Goal: Use online tool/utility: Utilize a website feature to perform a specific function

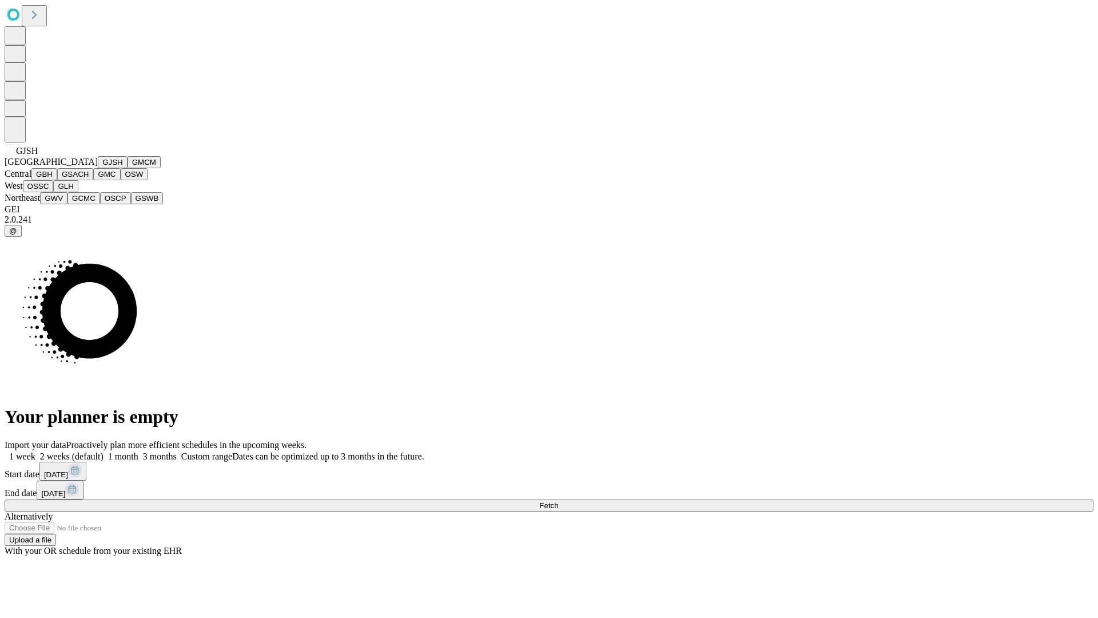
click at [98, 168] on button "GJSH" at bounding box center [113, 162] width 30 height 12
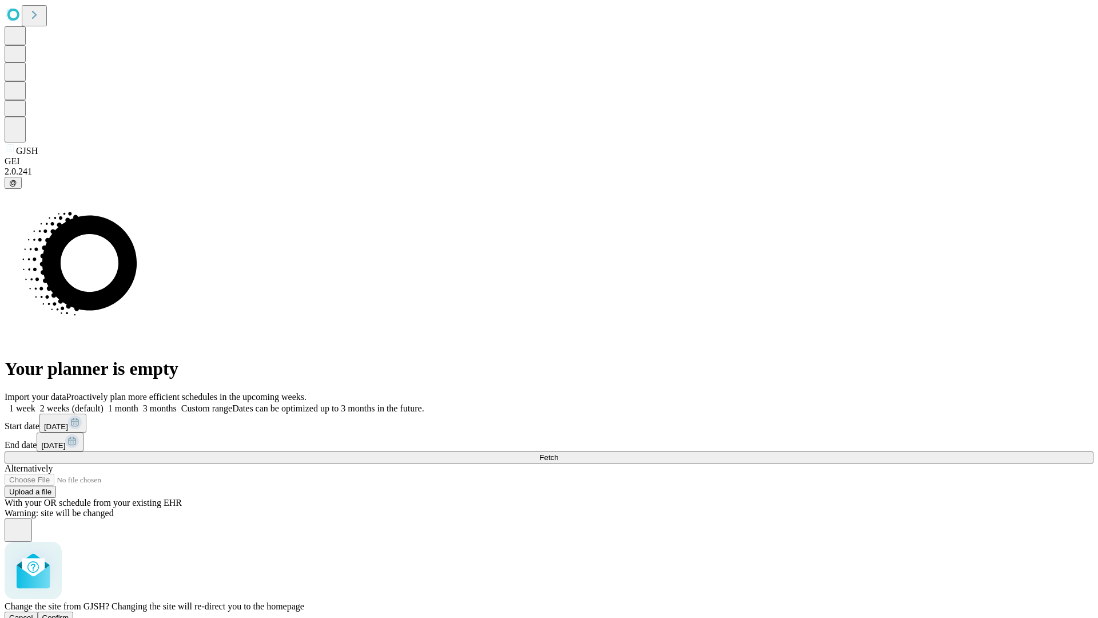
click at [69, 613] on span "Confirm" at bounding box center [55, 617] width 27 height 9
click at [138, 403] on label "1 month" at bounding box center [121, 408] width 35 height 10
click at [558, 453] on span "Fetch" at bounding box center [548, 457] width 19 height 9
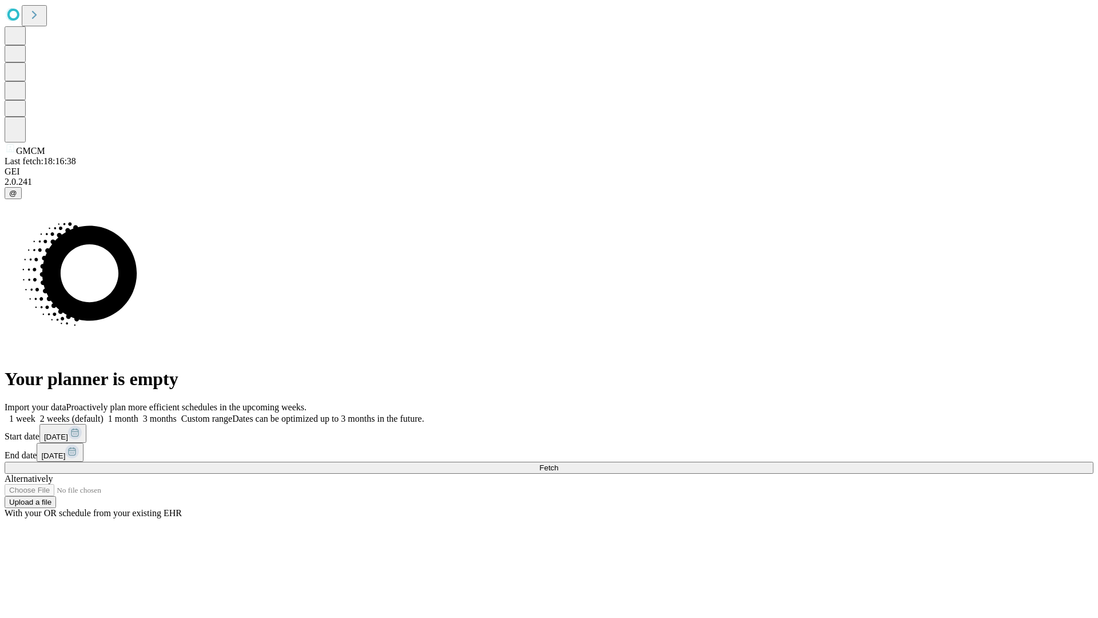
click at [138, 414] on label "1 month" at bounding box center [121, 419] width 35 height 10
click at [558, 463] on span "Fetch" at bounding box center [548, 467] width 19 height 9
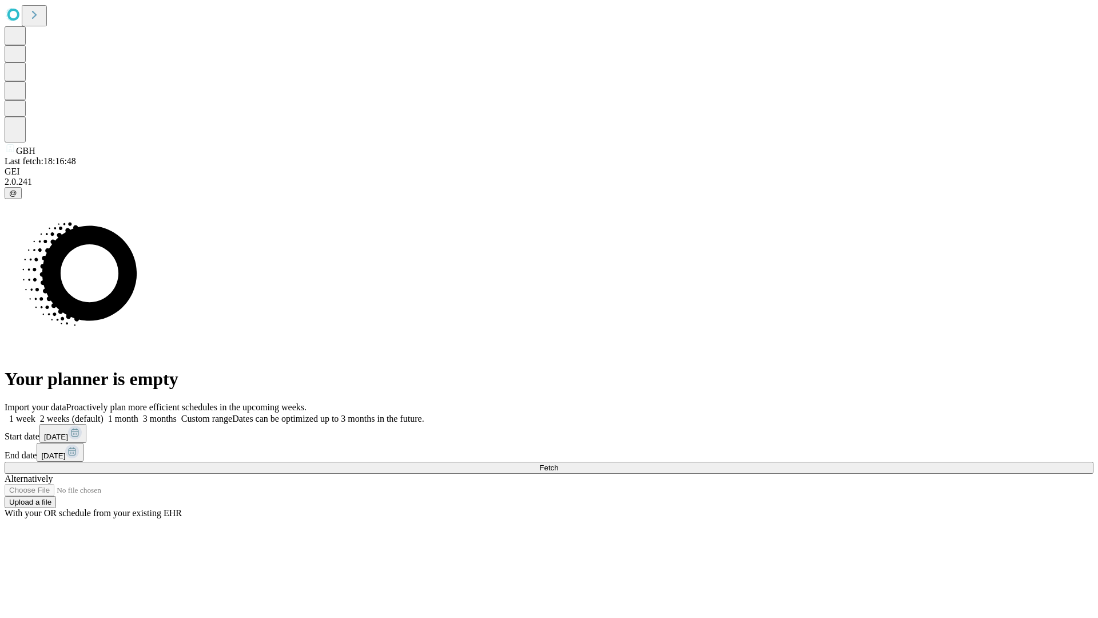
click at [138, 414] on label "1 month" at bounding box center [121, 419] width 35 height 10
click at [558, 463] on span "Fetch" at bounding box center [548, 467] width 19 height 9
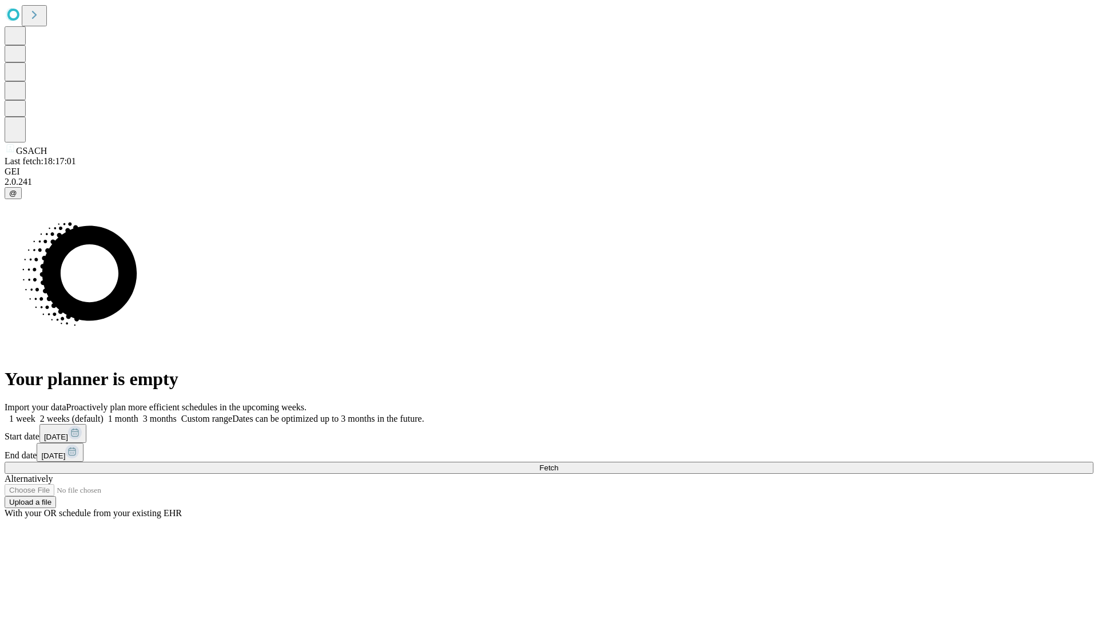
click at [138, 414] on label "1 month" at bounding box center [121, 419] width 35 height 10
click at [558, 463] on span "Fetch" at bounding box center [548, 467] width 19 height 9
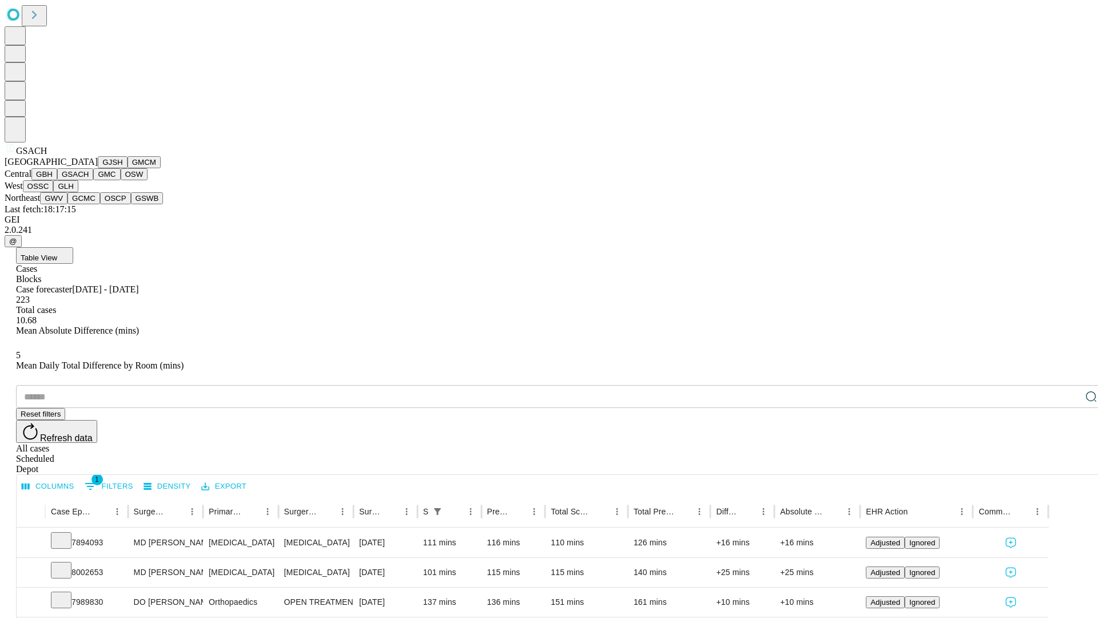
click at [93, 180] on button "GMC" at bounding box center [106, 174] width 27 height 12
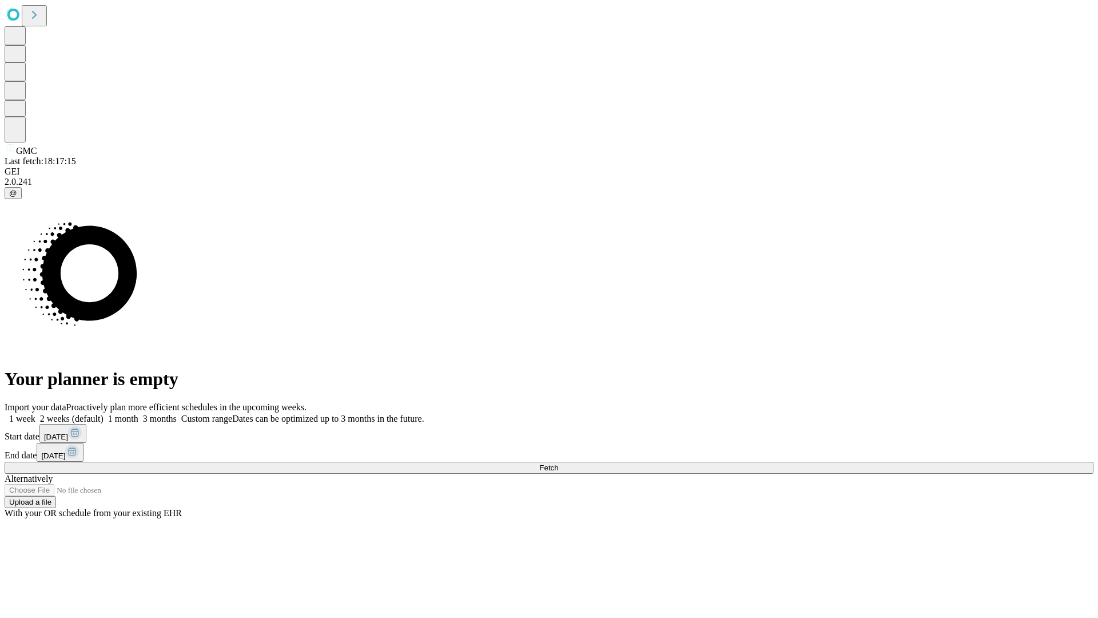
click at [138, 414] on label "1 month" at bounding box center [121, 419] width 35 height 10
click at [558, 463] on span "Fetch" at bounding box center [548, 467] width 19 height 9
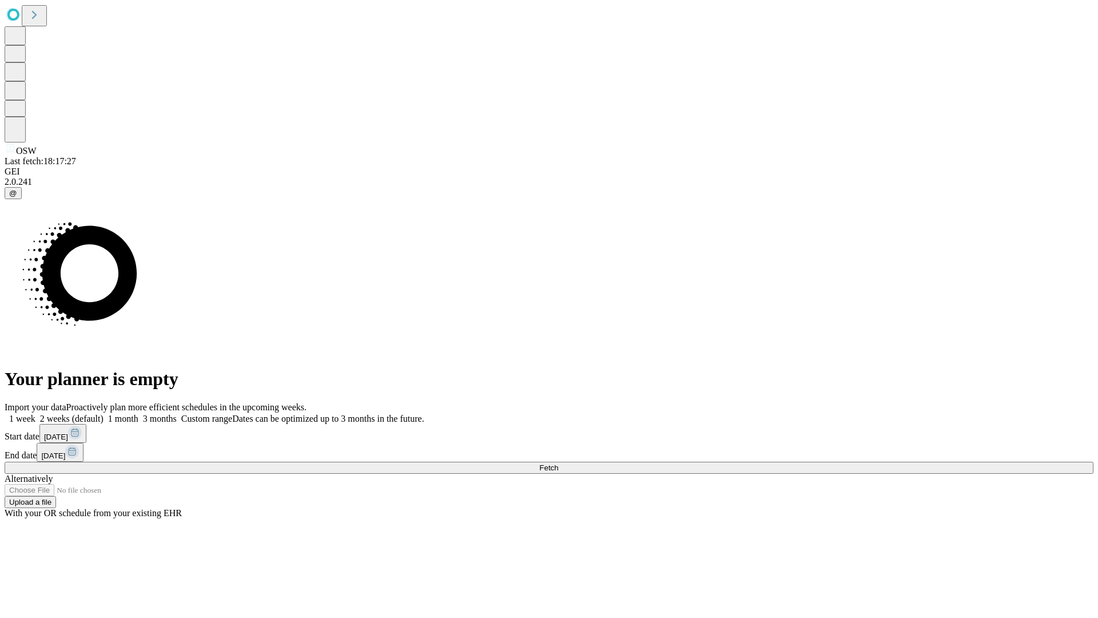
click at [138, 414] on label "1 month" at bounding box center [121, 419] width 35 height 10
click at [558, 463] on span "Fetch" at bounding box center [548, 467] width 19 height 9
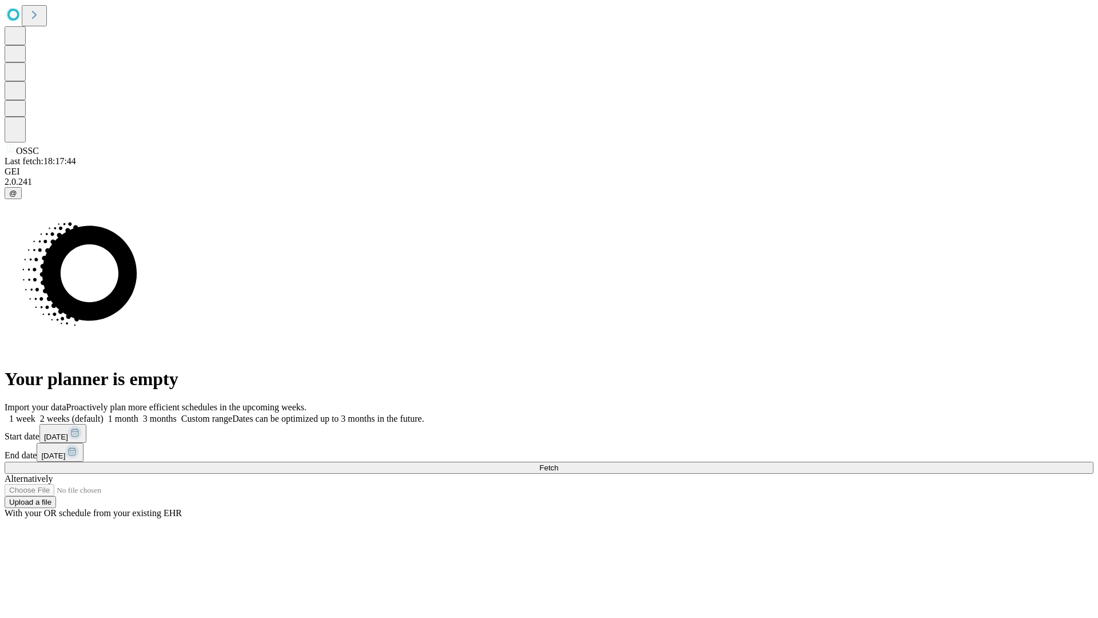
click at [138, 414] on label "1 month" at bounding box center [121, 419] width 35 height 10
click at [558, 463] on span "Fetch" at bounding box center [548, 467] width 19 height 9
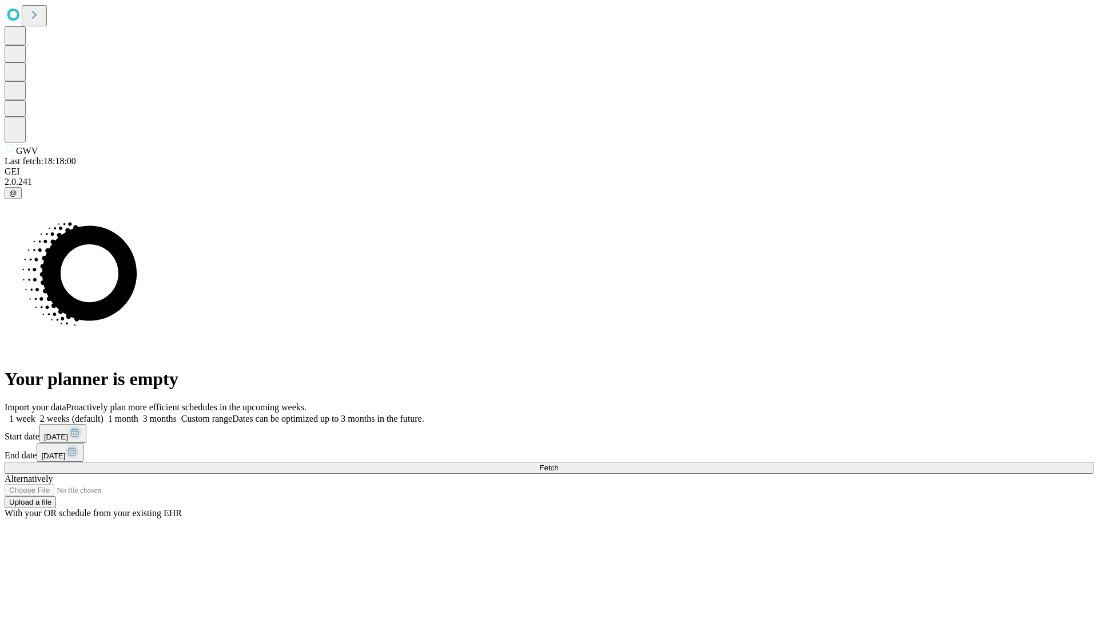
click at [138, 414] on label "1 month" at bounding box center [121, 419] width 35 height 10
click at [558, 463] on span "Fetch" at bounding box center [548, 467] width 19 height 9
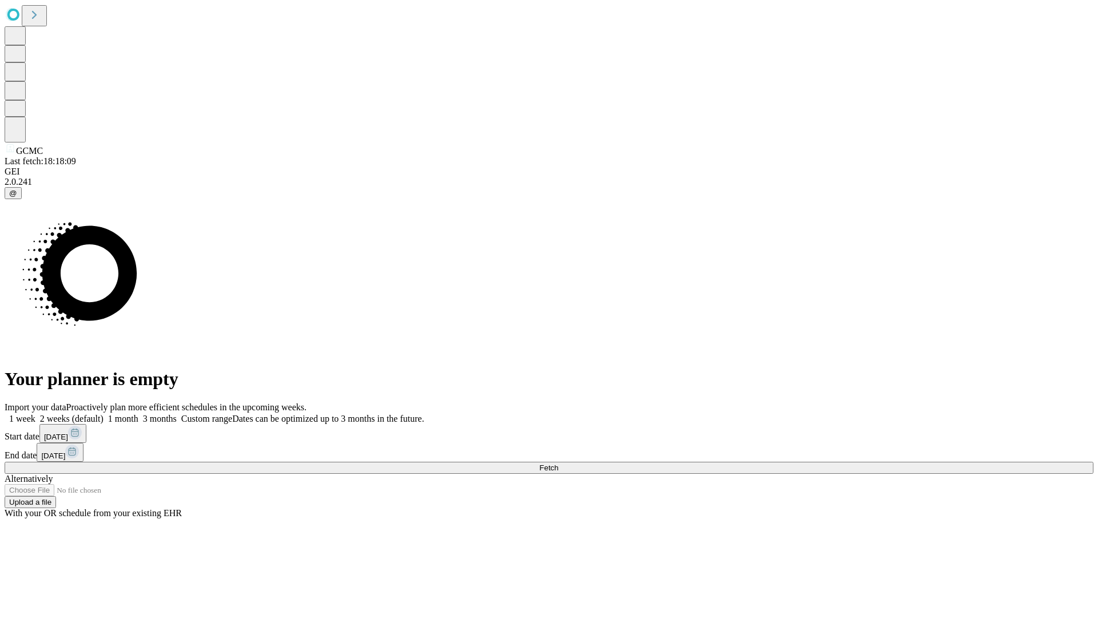
click at [138, 414] on label "1 month" at bounding box center [121, 419] width 35 height 10
click at [558, 463] on span "Fetch" at bounding box center [548, 467] width 19 height 9
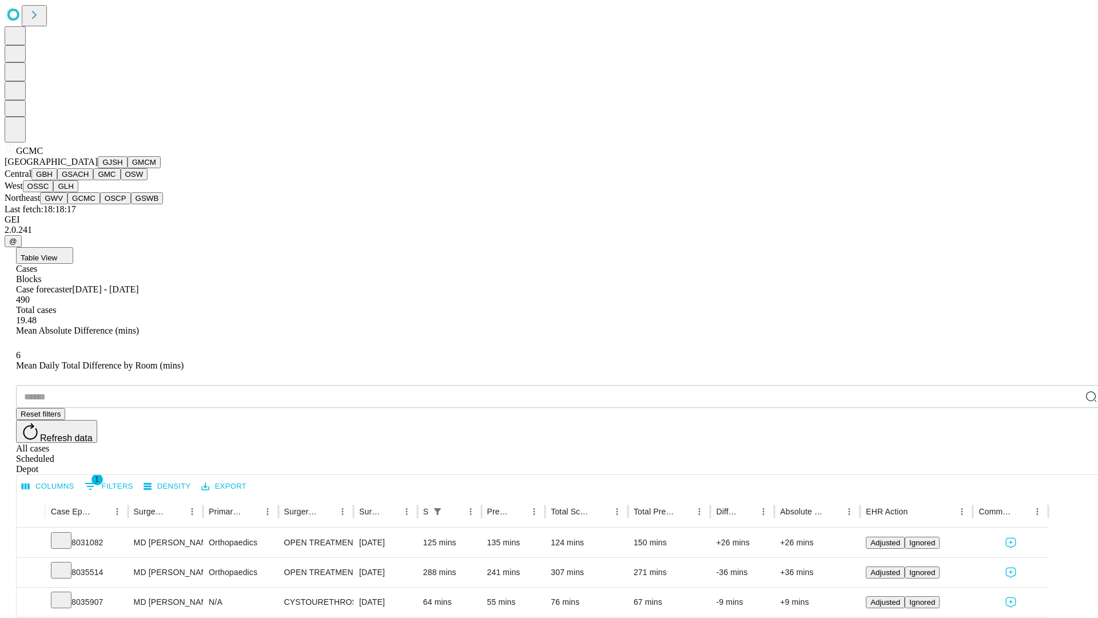
click at [100, 204] on button "OSCP" at bounding box center [115, 198] width 31 height 12
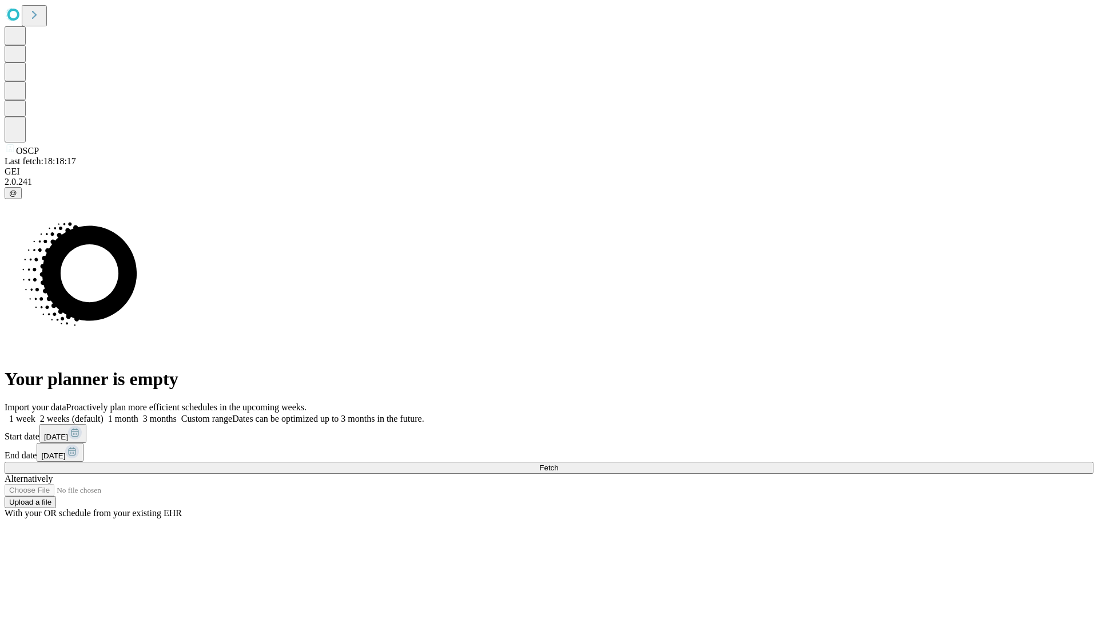
click at [138, 414] on label "1 month" at bounding box center [121, 419] width 35 height 10
click at [558, 463] on span "Fetch" at bounding box center [548, 467] width 19 height 9
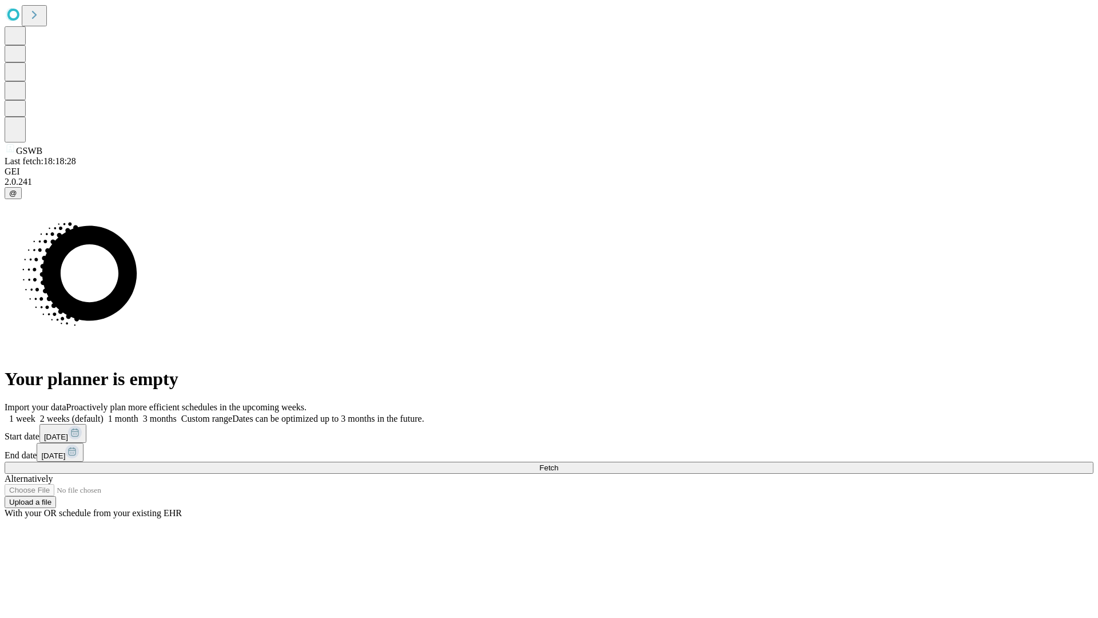
click at [138, 414] on label "1 month" at bounding box center [121, 419] width 35 height 10
click at [558, 463] on span "Fetch" at bounding box center [548, 467] width 19 height 9
